Goal: Information Seeking & Learning: Learn about a topic

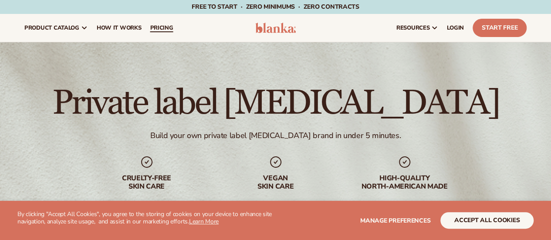
click at [168, 27] on span "pricing" at bounding box center [161, 27] width 23 height 7
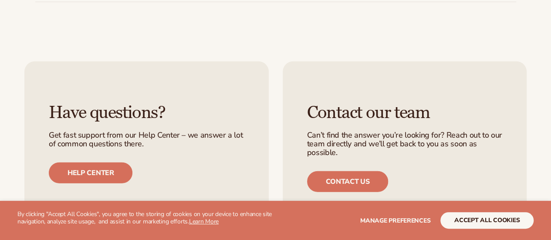
scroll to position [1260, 0]
